Goal: Transaction & Acquisition: Purchase product/service

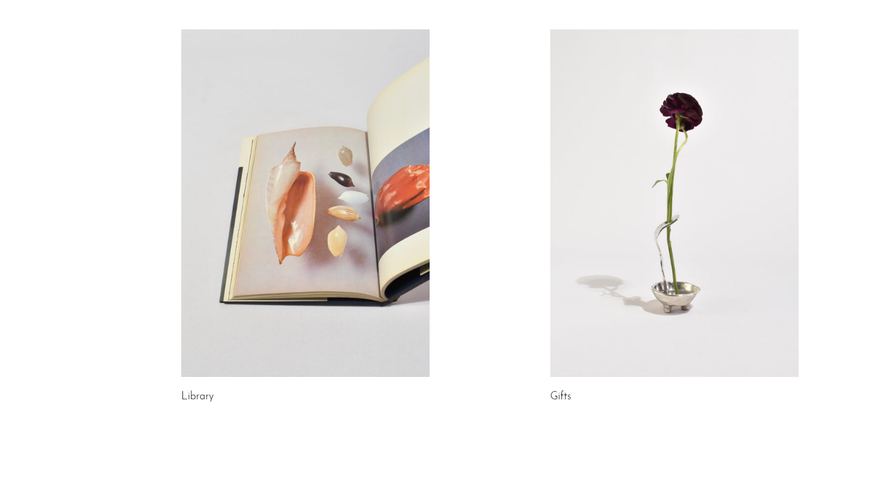
scroll to position [593, 0]
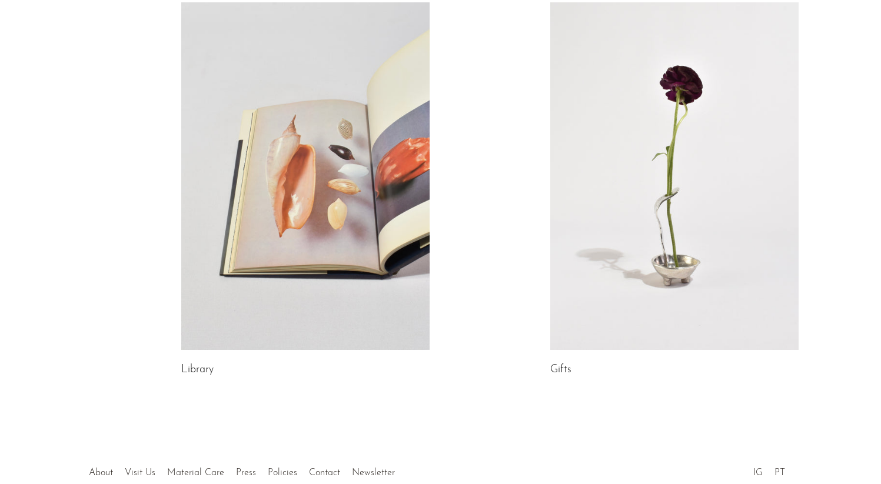
click at [270, 182] on link at bounding box center [305, 176] width 248 height 348
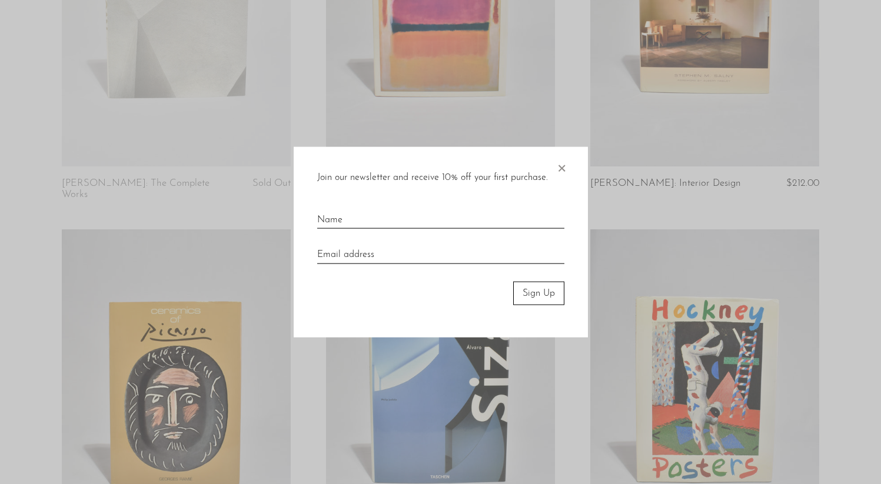
scroll to position [262, 0]
click at [564, 171] on span "×" at bounding box center [562, 166] width 12 height 38
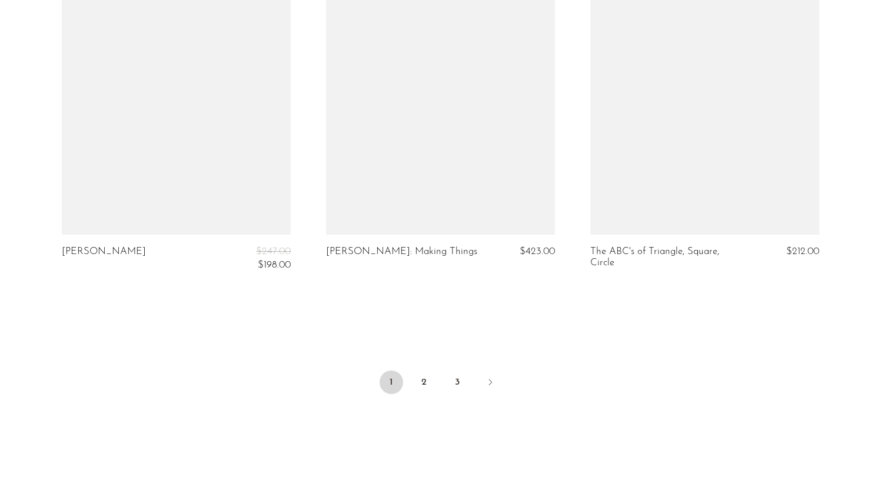
scroll to position [4415, 0]
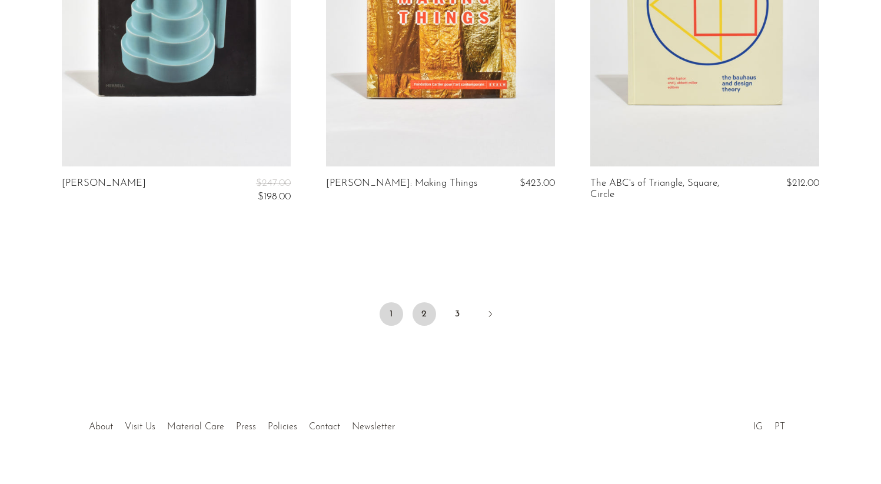
click at [426, 303] on link "2" at bounding box center [425, 315] width 24 height 24
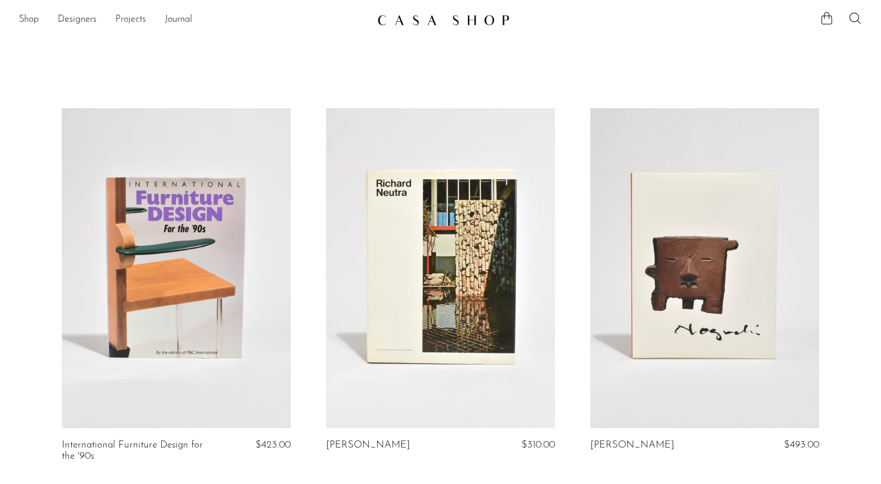
click at [134, 18] on link "Projects" at bounding box center [130, 19] width 31 height 15
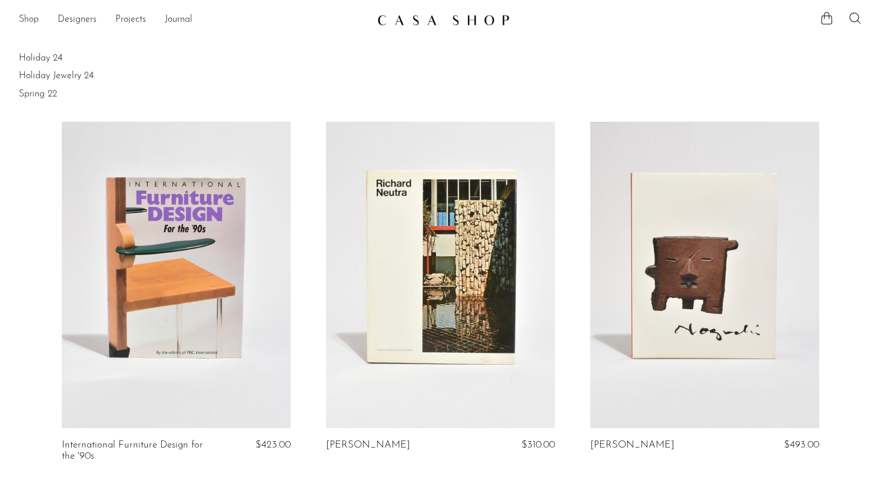
click at [37, 21] on link "Shop" at bounding box center [29, 19] width 20 height 15
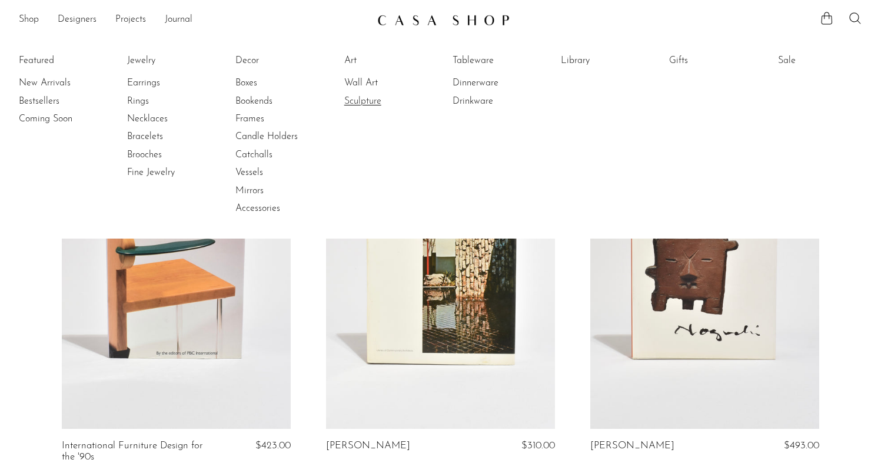
click at [359, 107] on link "Sculpture" at bounding box center [388, 101] width 88 height 13
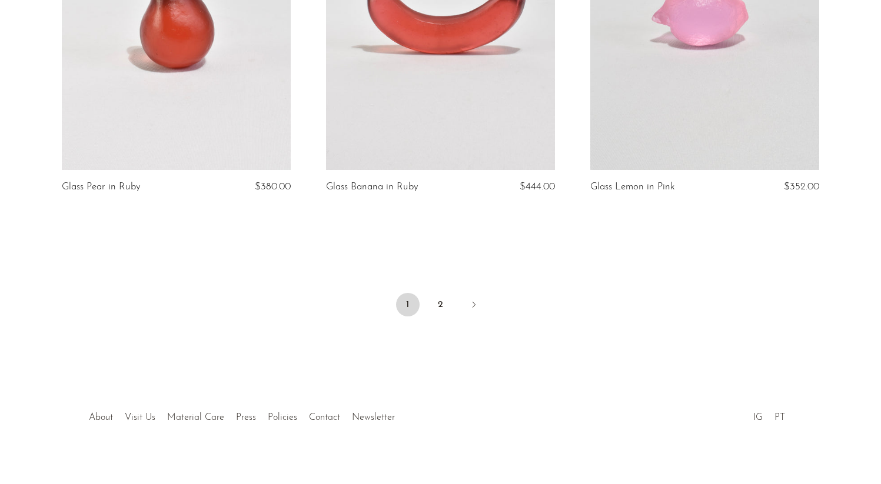
scroll to position [4409, 0]
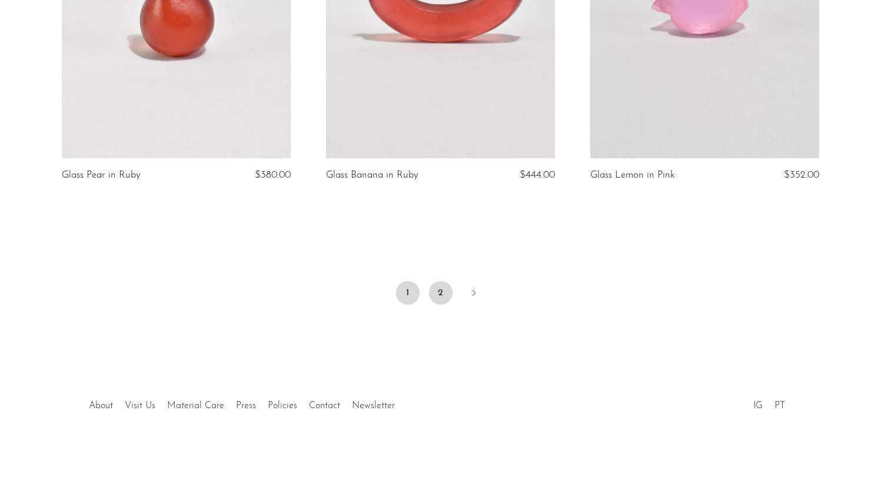
click at [440, 291] on link "2" at bounding box center [441, 293] width 24 height 24
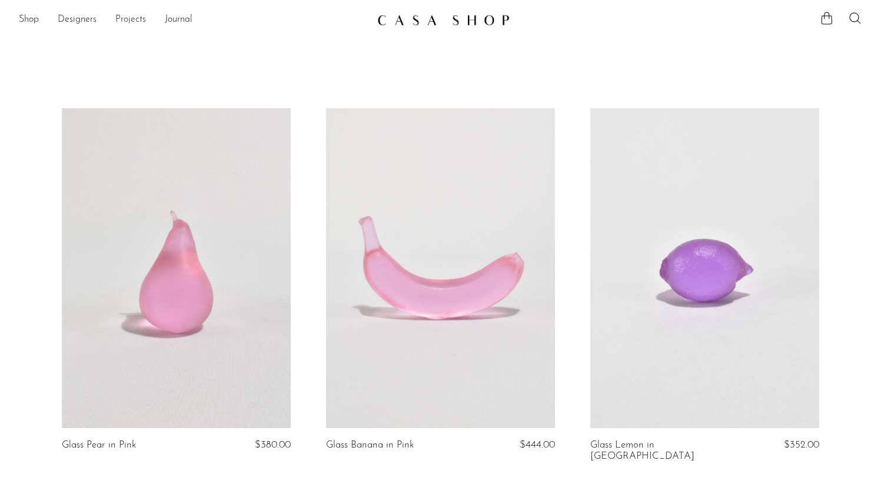
click at [125, 18] on link "Projects" at bounding box center [130, 19] width 31 height 15
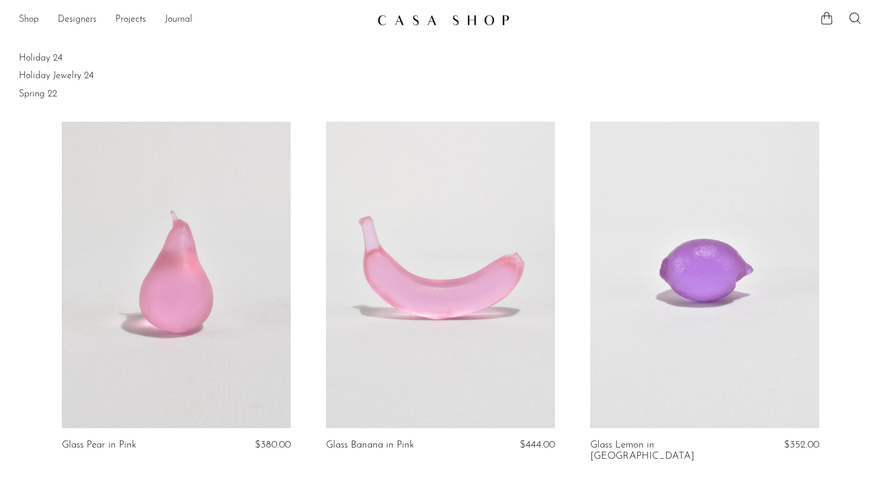
click at [33, 19] on link "Shop" at bounding box center [29, 19] width 20 height 15
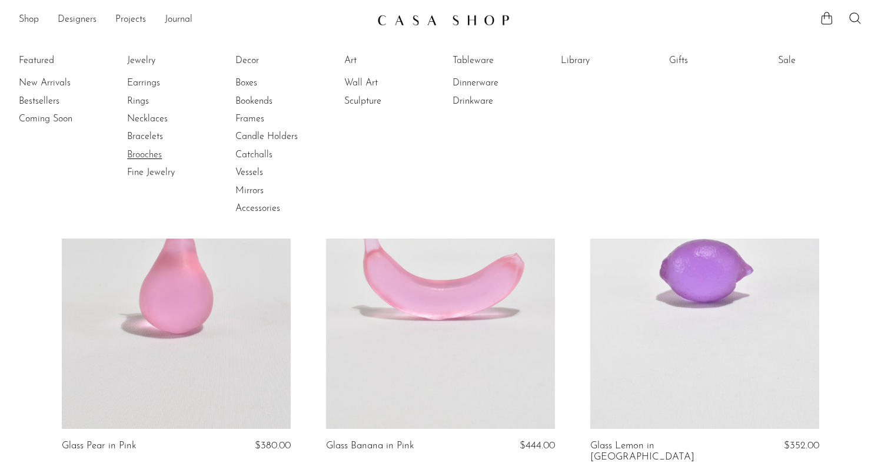
click at [151, 156] on link "Brooches" at bounding box center [171, 154] width 88 height 13
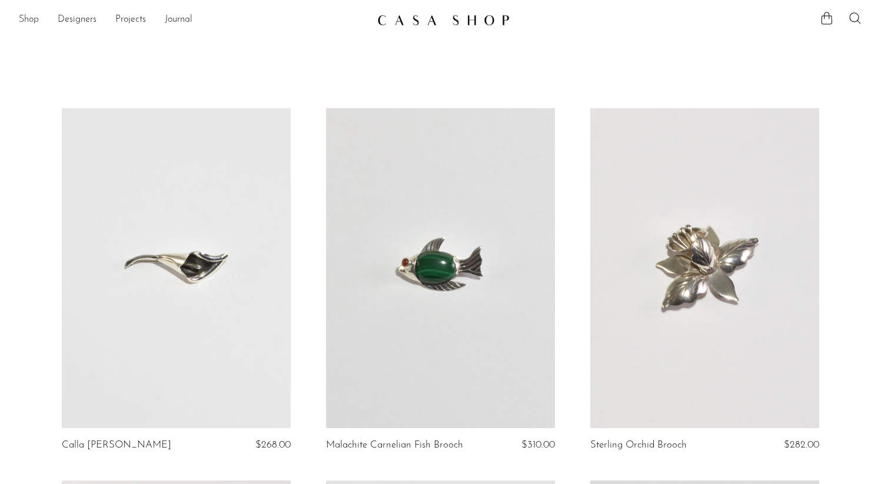
click at [36, 18] on link "Shop" at bounding box center [29, 19] width 20 height 15
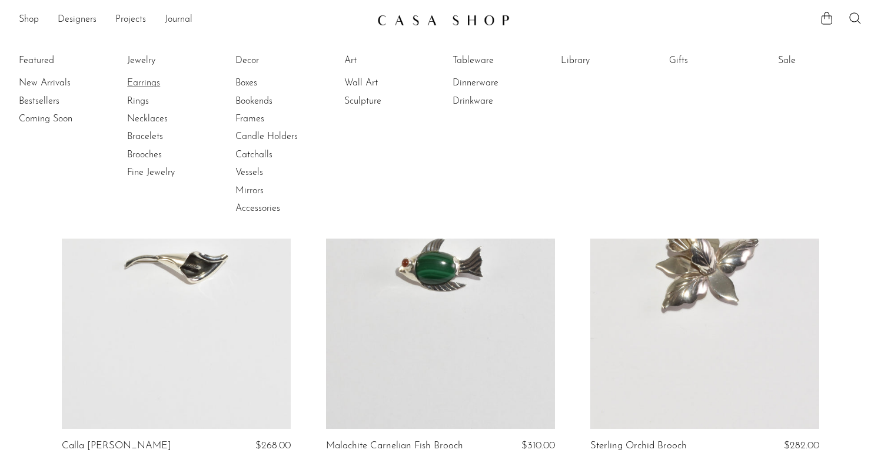
click at [155, 79] on link "Earrings" at bounding box center [171, 83] width 88 height 13
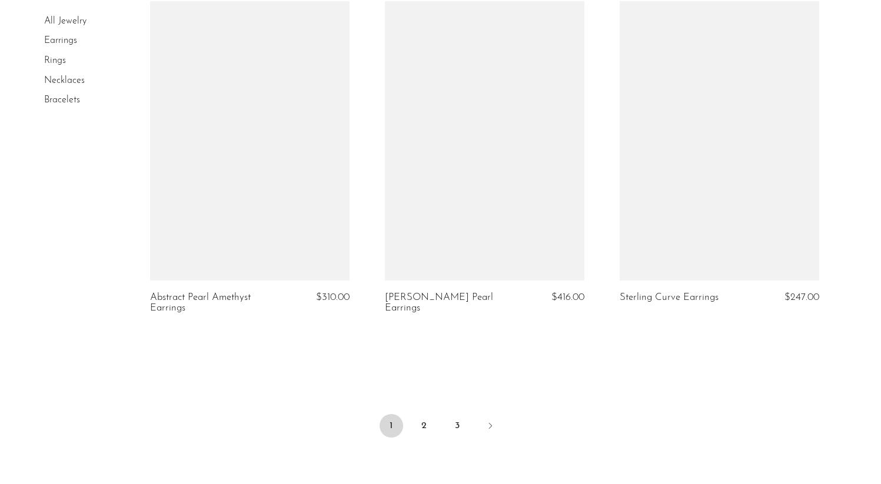
scroll to position [3907, 0]
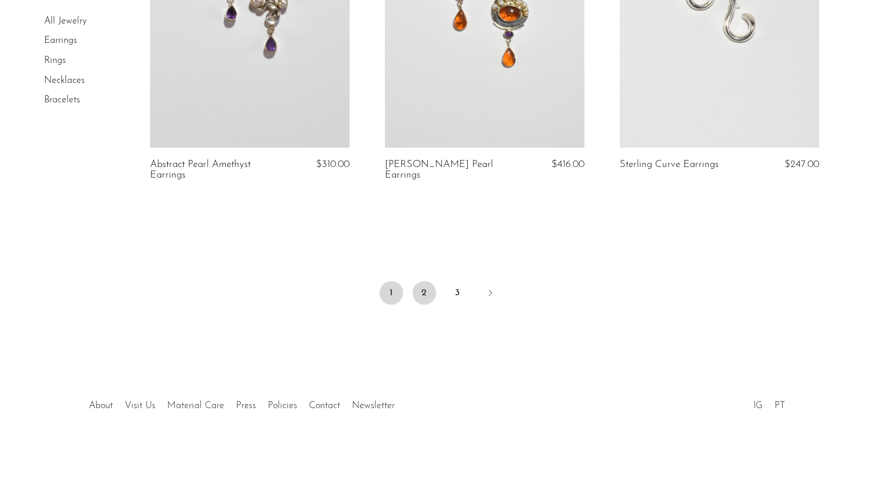
click at [424, 290] on link "2" at bounding box center [425, 293] width 24 height 24
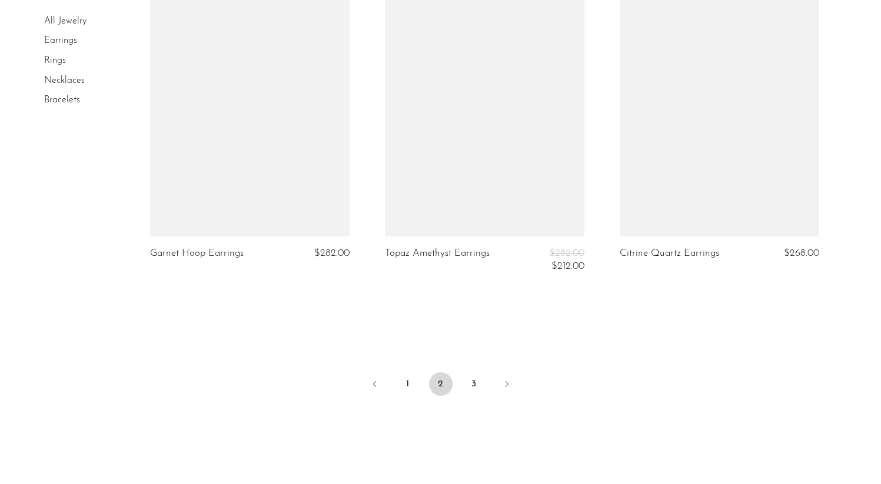
scroll to position [3947, 0]
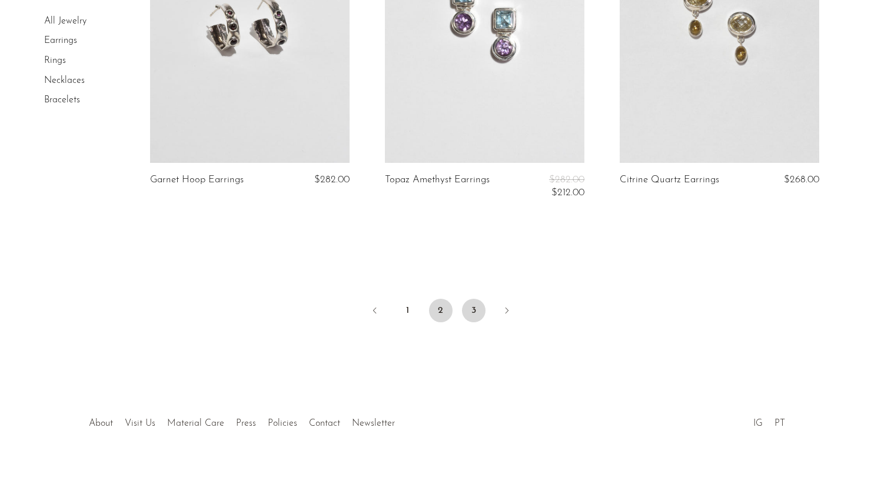
click at [477, 308] on link "3" at bounding box center [474, 311] width 24 height 24
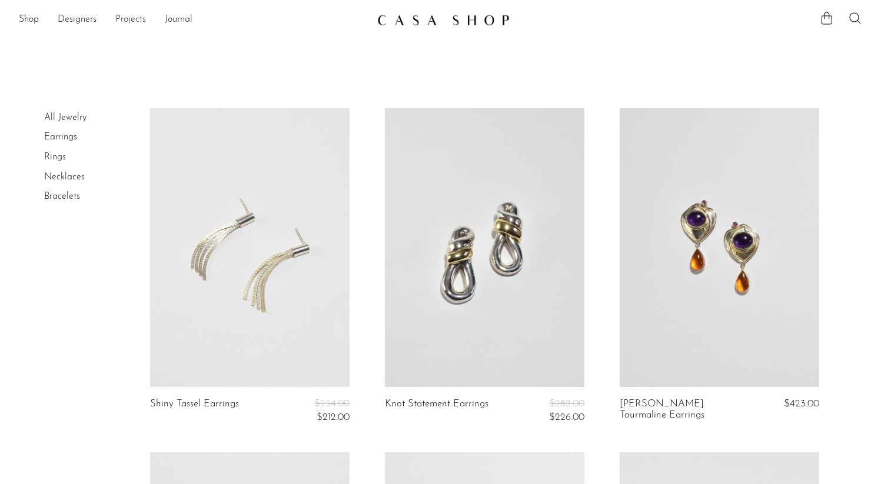
click at [132, 19] on link "Projects" at bounding box center [130, 19] width 31 height 15
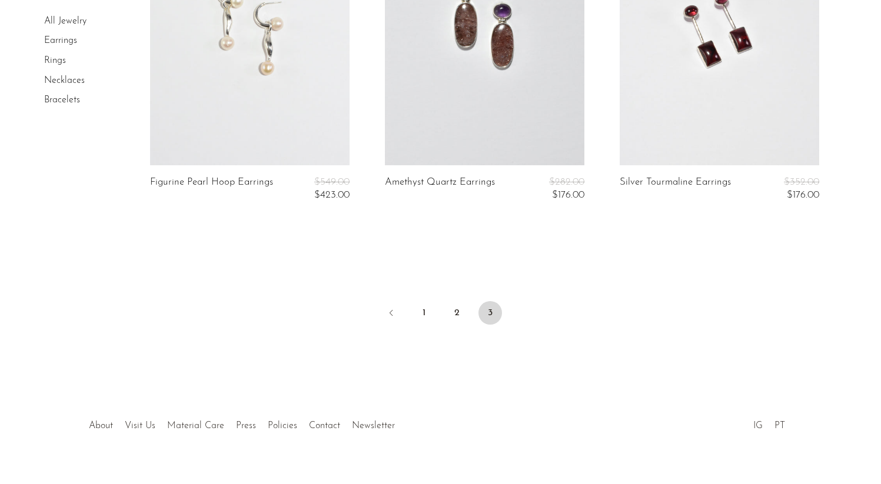
scroll to position [932, 0]
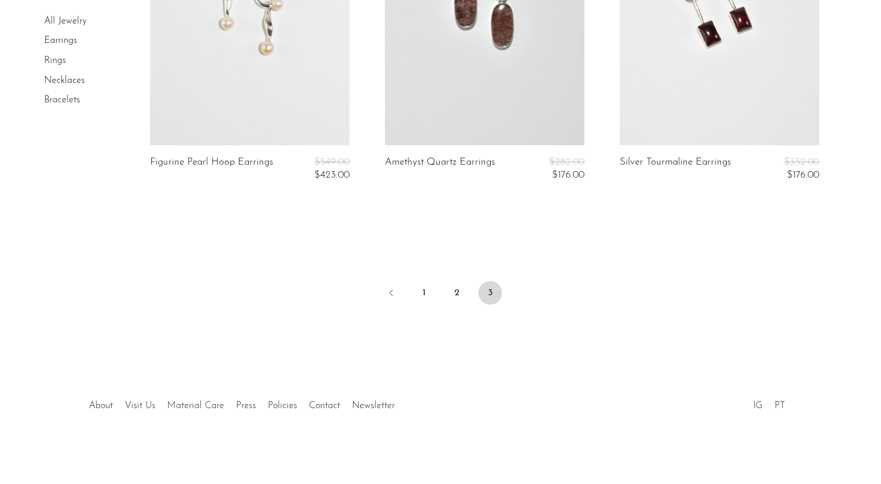
click at [67, 82] on link "Necklaces" at bounding box center [64, 80] width 41 height 9
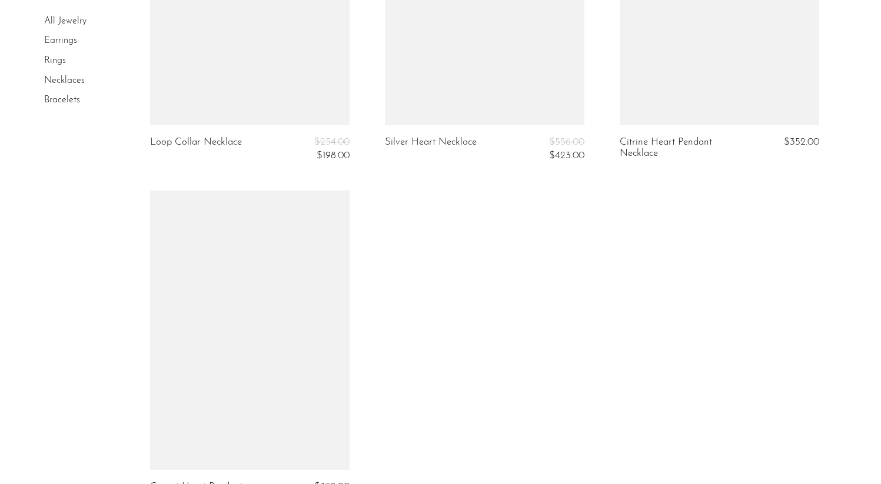
scroll to position [3902, 0]
